Goal: Task Accomplishment & Management: Manage account settings

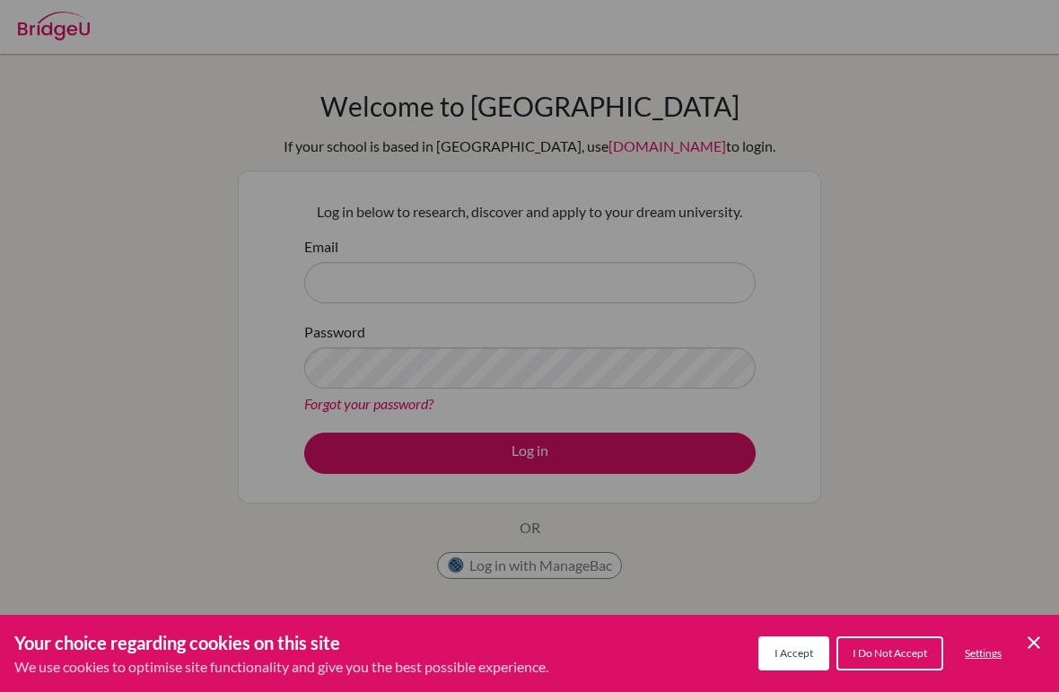
click at [757, 324] on div "Cookie Preferences" at bounding box center [529, 346] width 1059 height 692
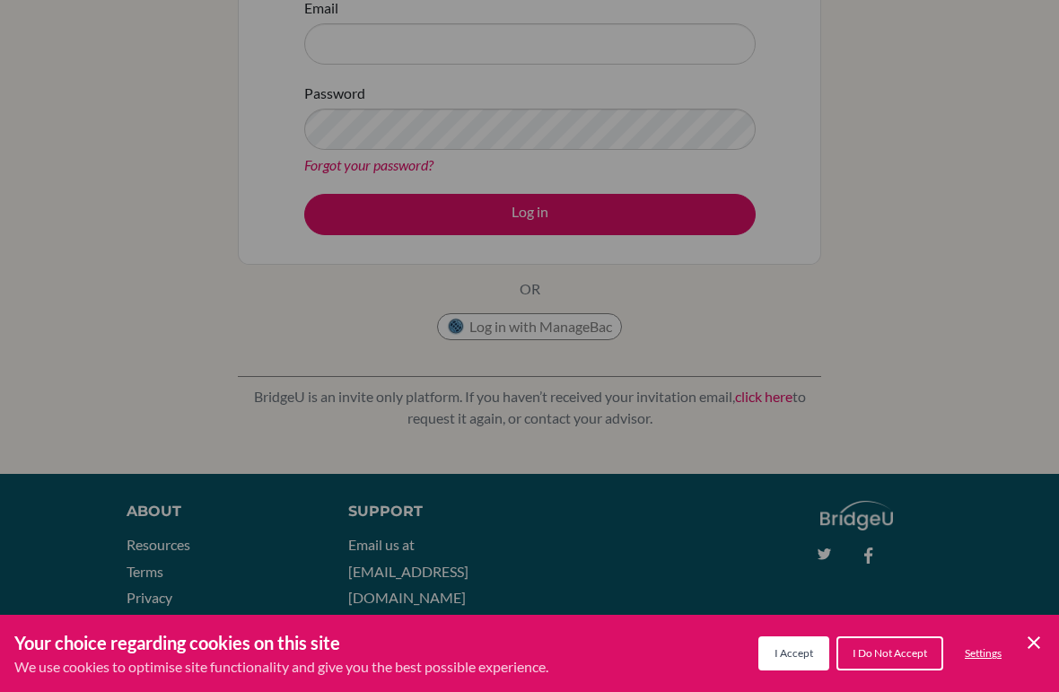
scroll to position [257, 0]
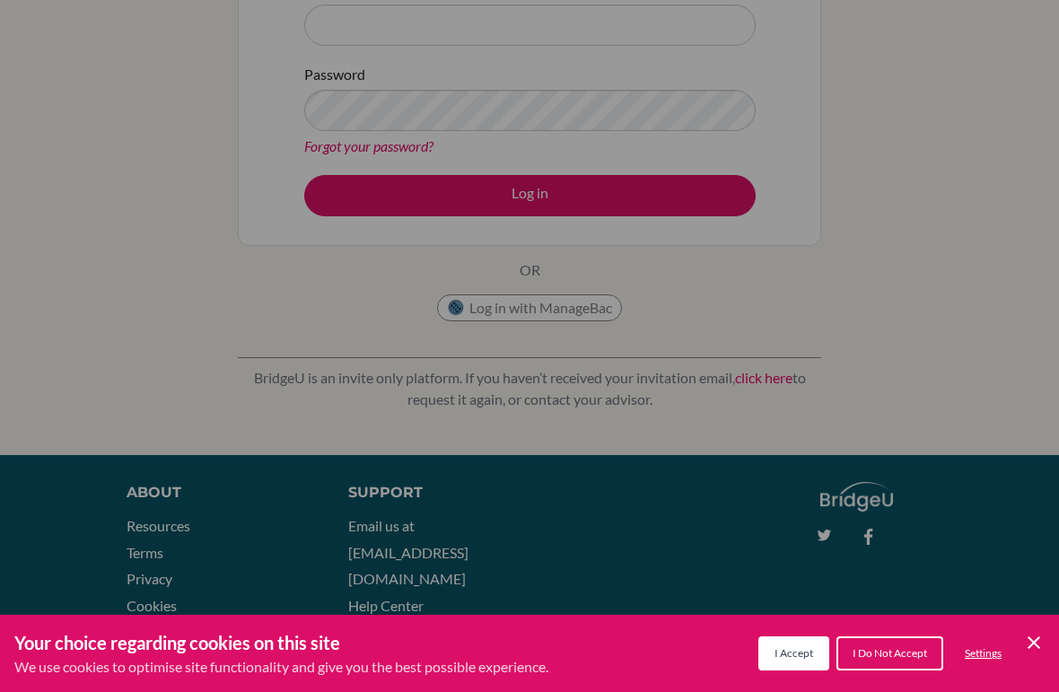
click at [891, 650] on button "I Do Not Accept" at bounding box center [889, 653] width 107 height 34
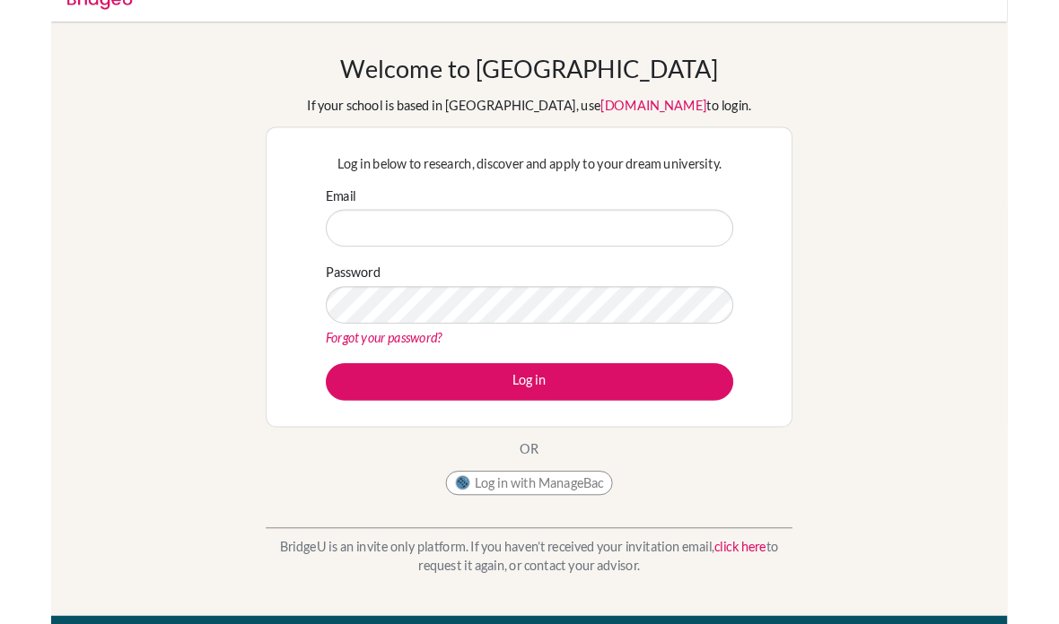
scroll to position [21, 0]
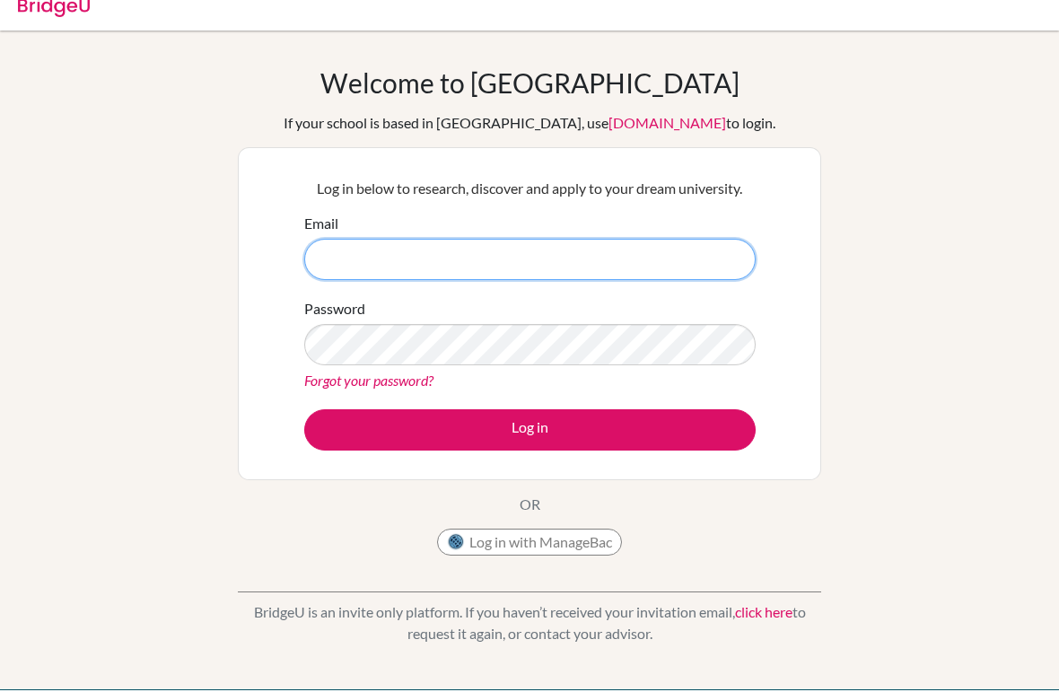
click at [565, 266] on input "Email" at bounding box center [529, 261] width 451 height 41
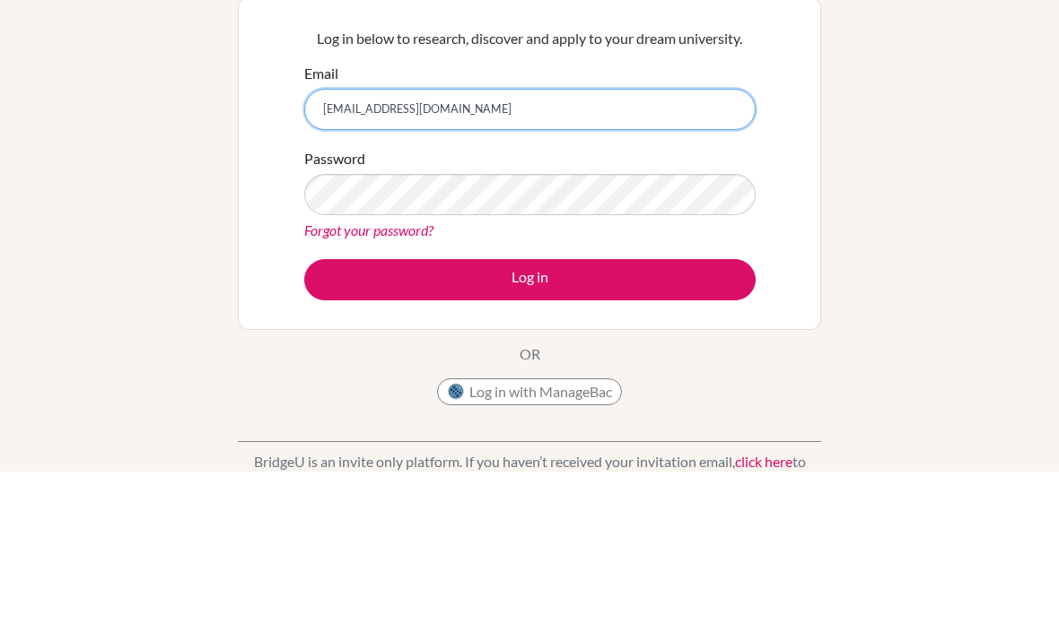
type input "[EMAIL_ADDRESS][DOMAIN_NAME]"
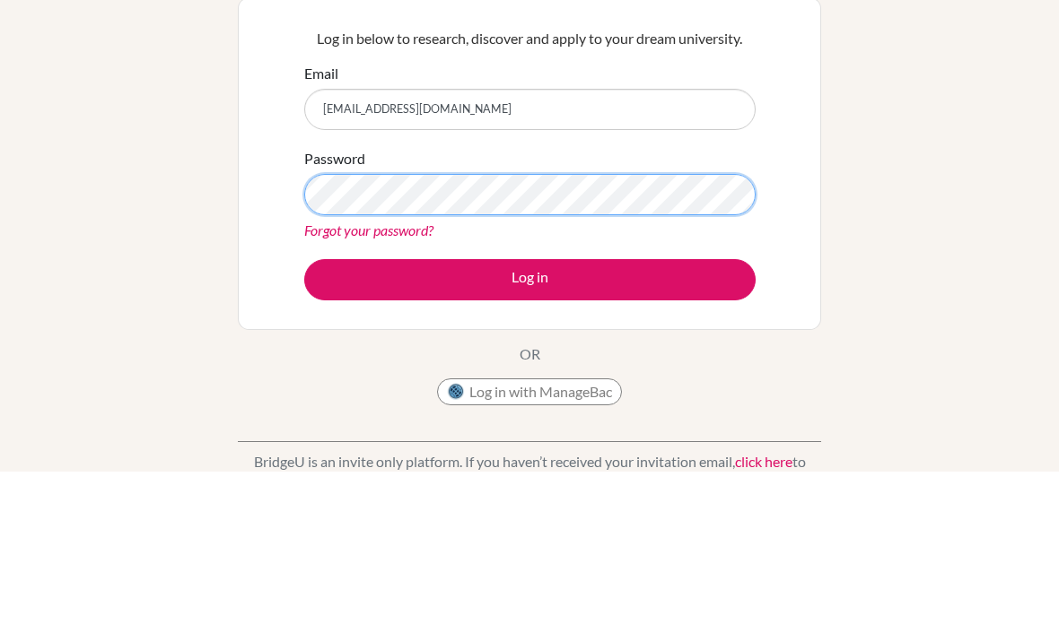
click at [529, 412] on button "Log in" at bounding box center [529, 432] width 451 height 41
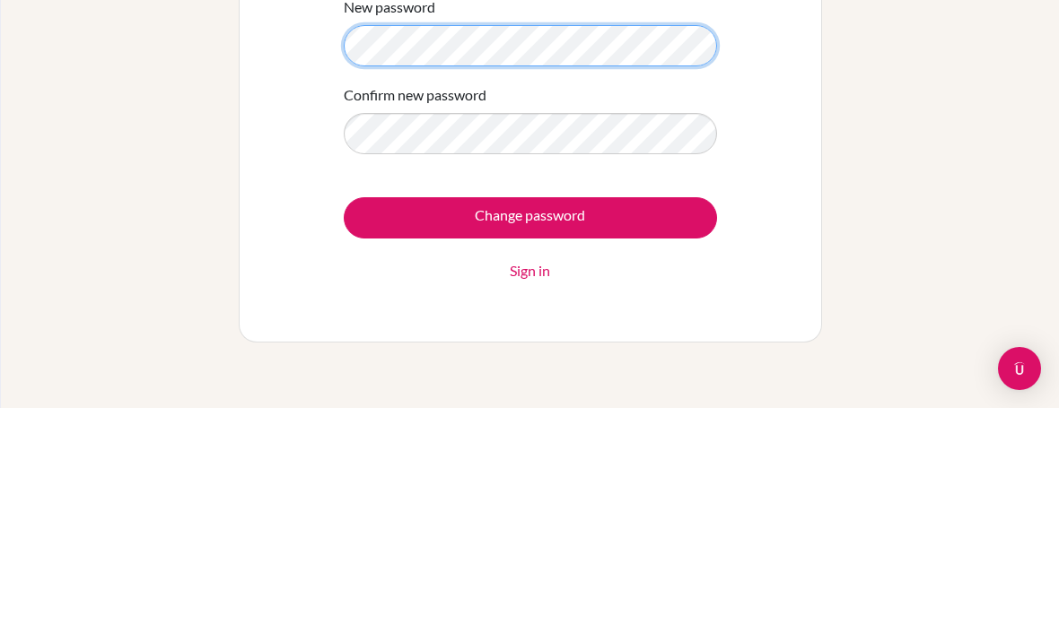
scroll to position [49, 0]
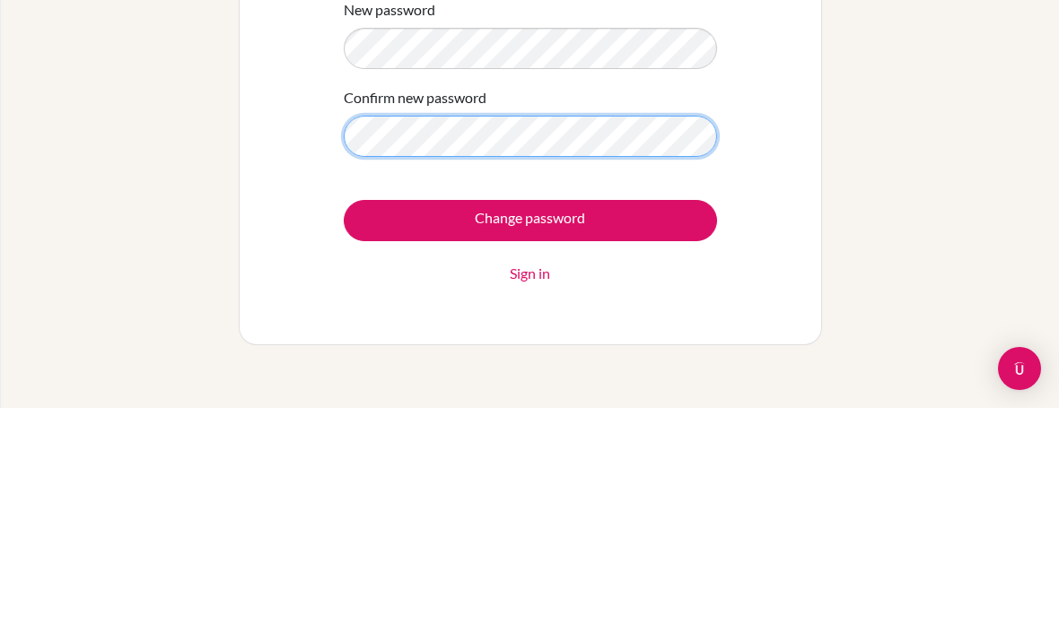
click at [529, 416] on input "Change password" at bounding box center [530, 436] width 373 height 41
